Goal: Task Accomplishment & Management: Manage account settings

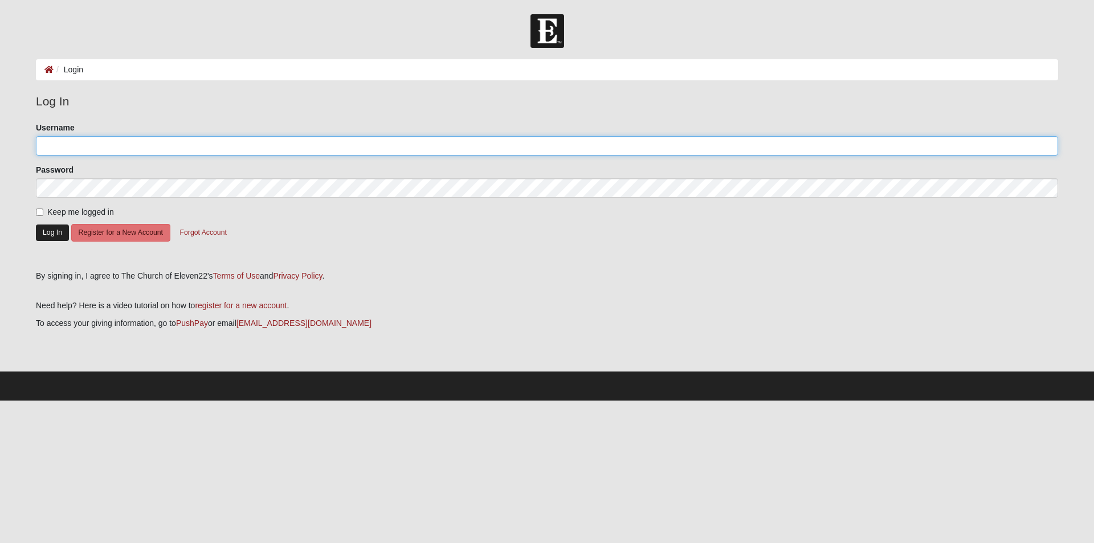
type input "[EMAIL_ADDRESS][DOMAIN_NAME]"
click at [56, 235] on button "Log In" at bounding box center [52, 233] width 33 height 17
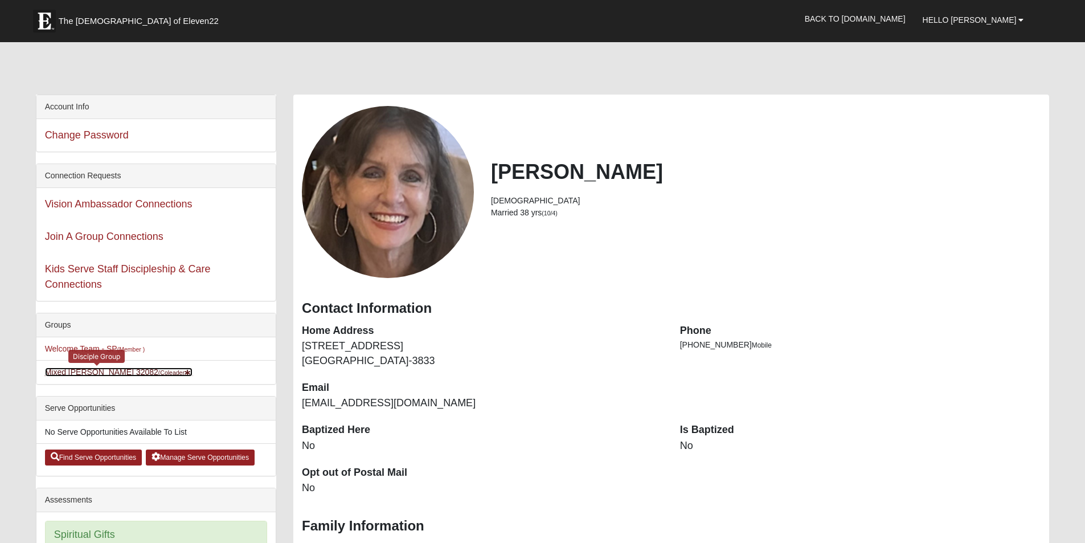
click at [52, 372] on link "Mixed [PERSON_NAME] 32082 (Coleader )" at bounding box center [119, 372] width 148 height 9
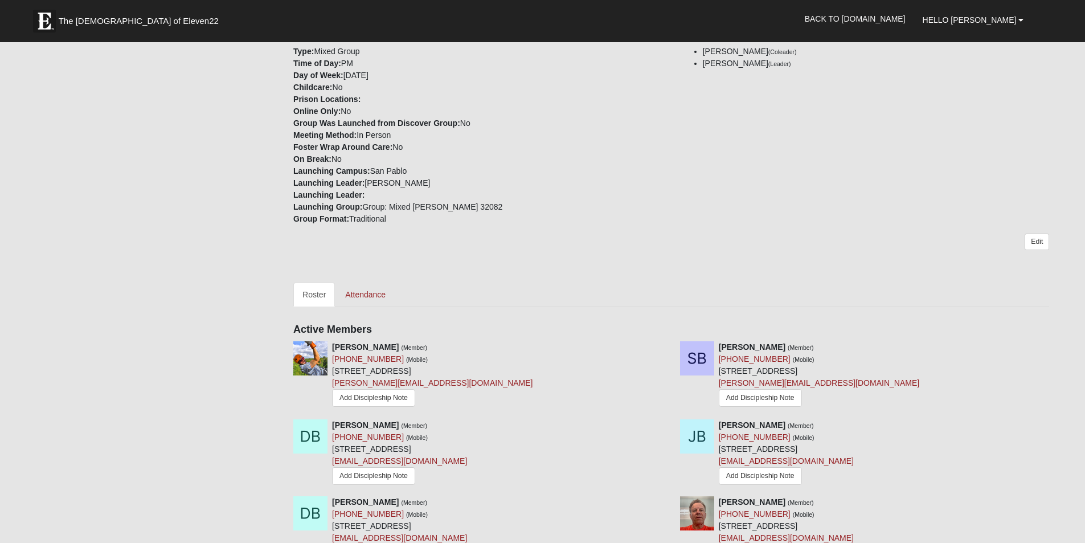
scroll to position [228, 0]
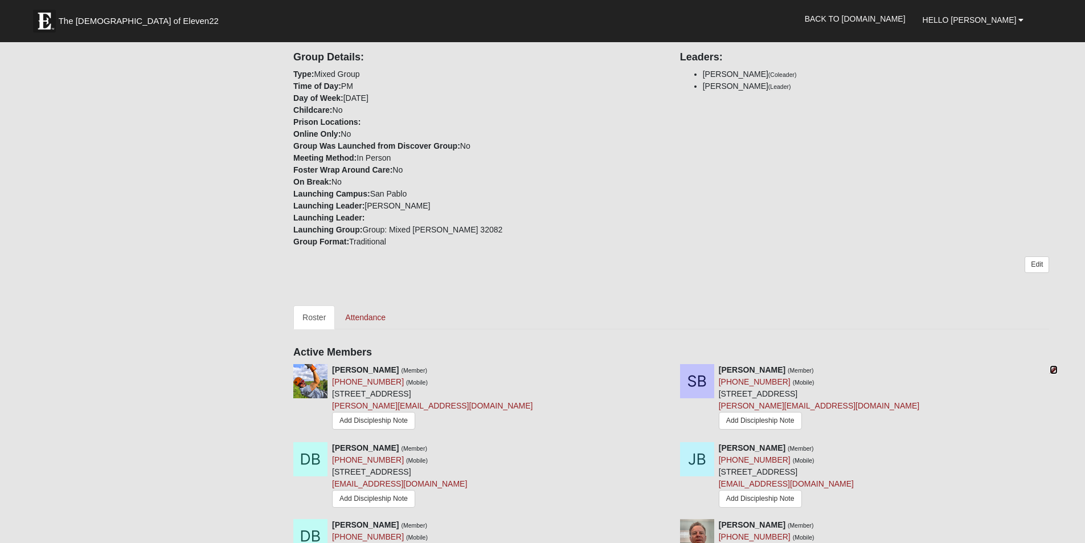
click at [1053, 372] on icon at bounding box center [1054, 370] width 8 height 8
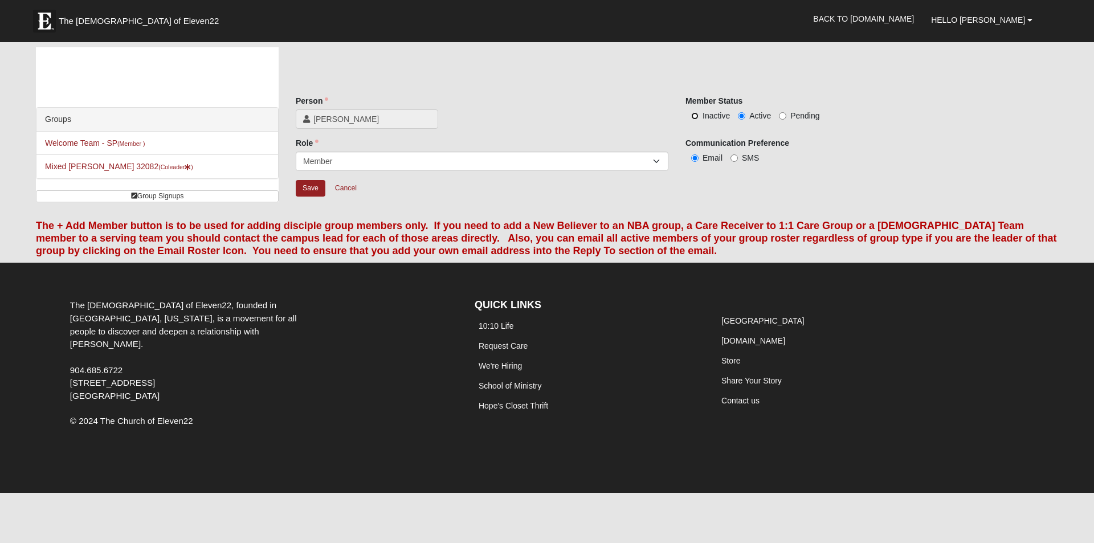
click at [693, 115] on input "Inactive" at bounding box center [694, 115] width 7 height 7
radio input "true"
click at [304, 188] on input "Save" at bounding box center [311, 188] width 30 height 17
